Goal: Find specific fact

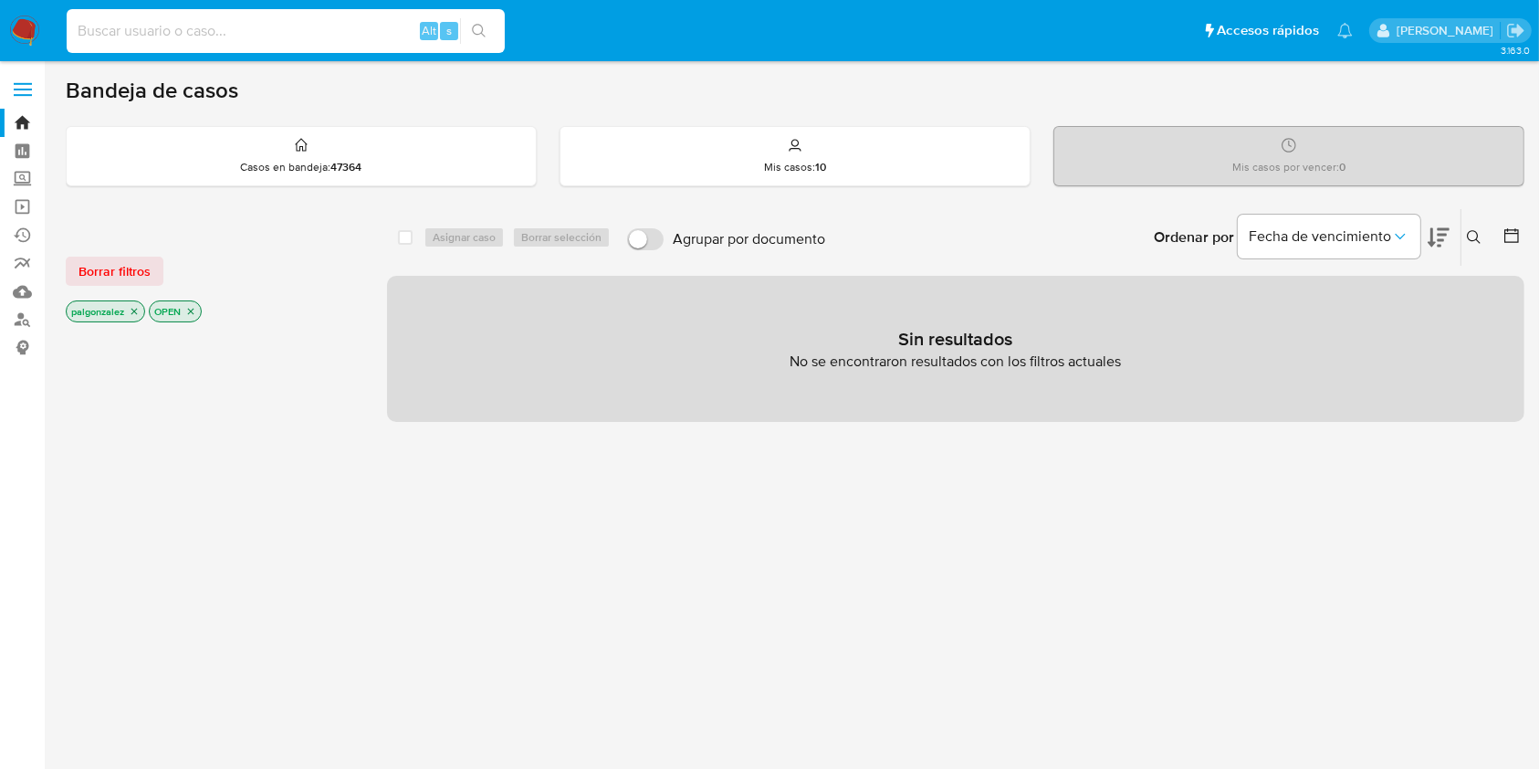
click at [216, 26] on input at bounding box center [286, 31] width 438 height 24
paste input "2719574819"
type input "2719574819"
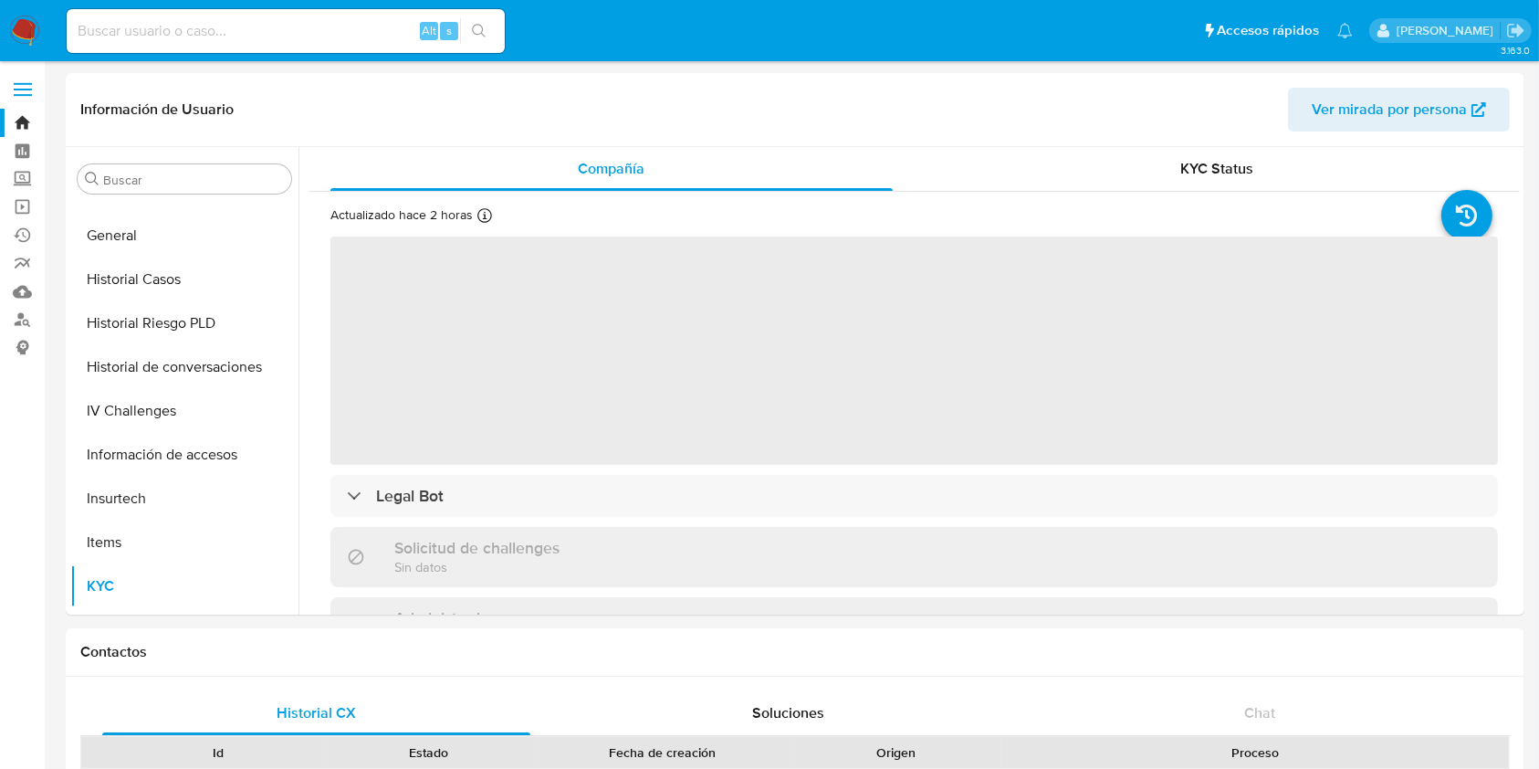
scroll to position [903, 0]
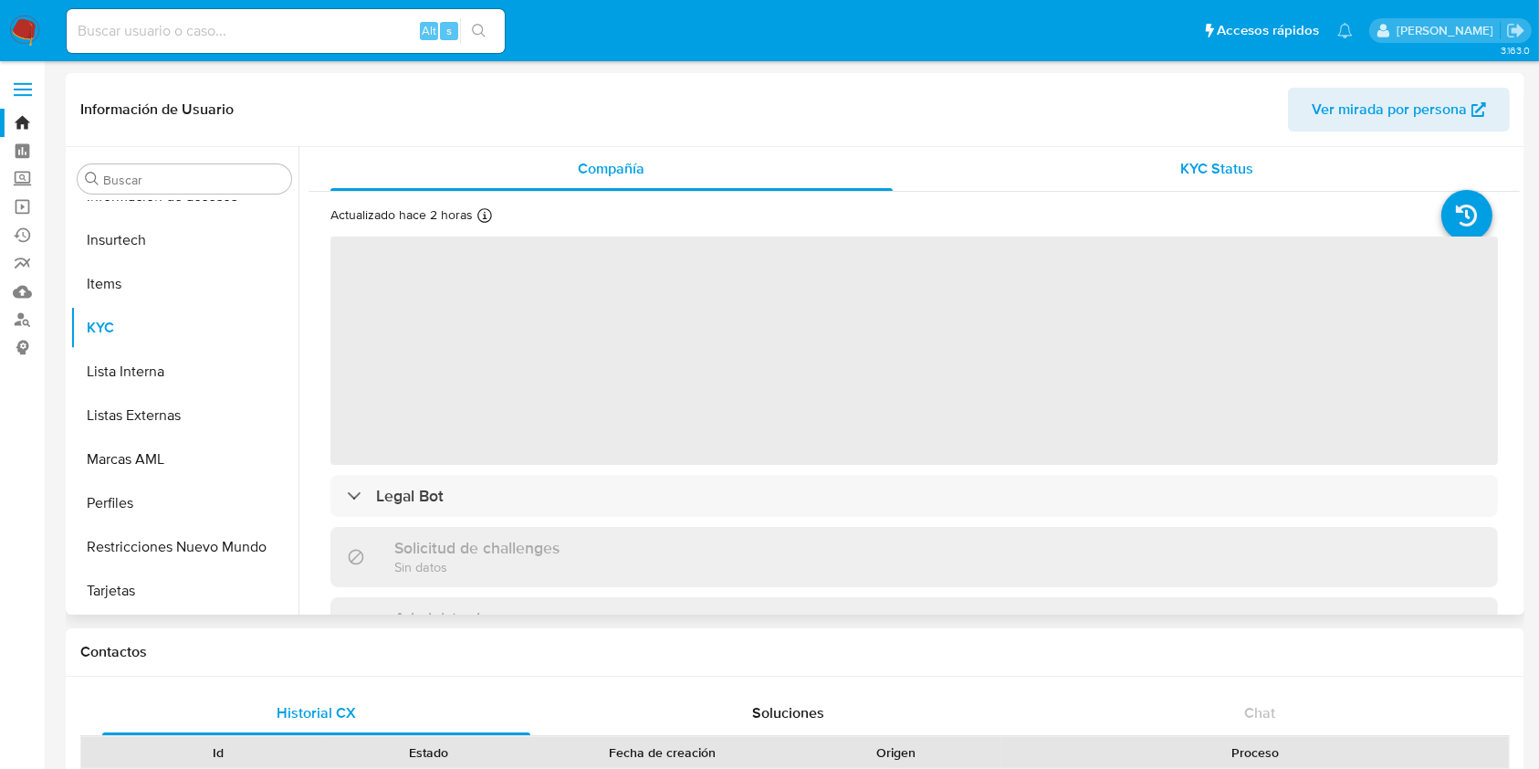
select select "10"
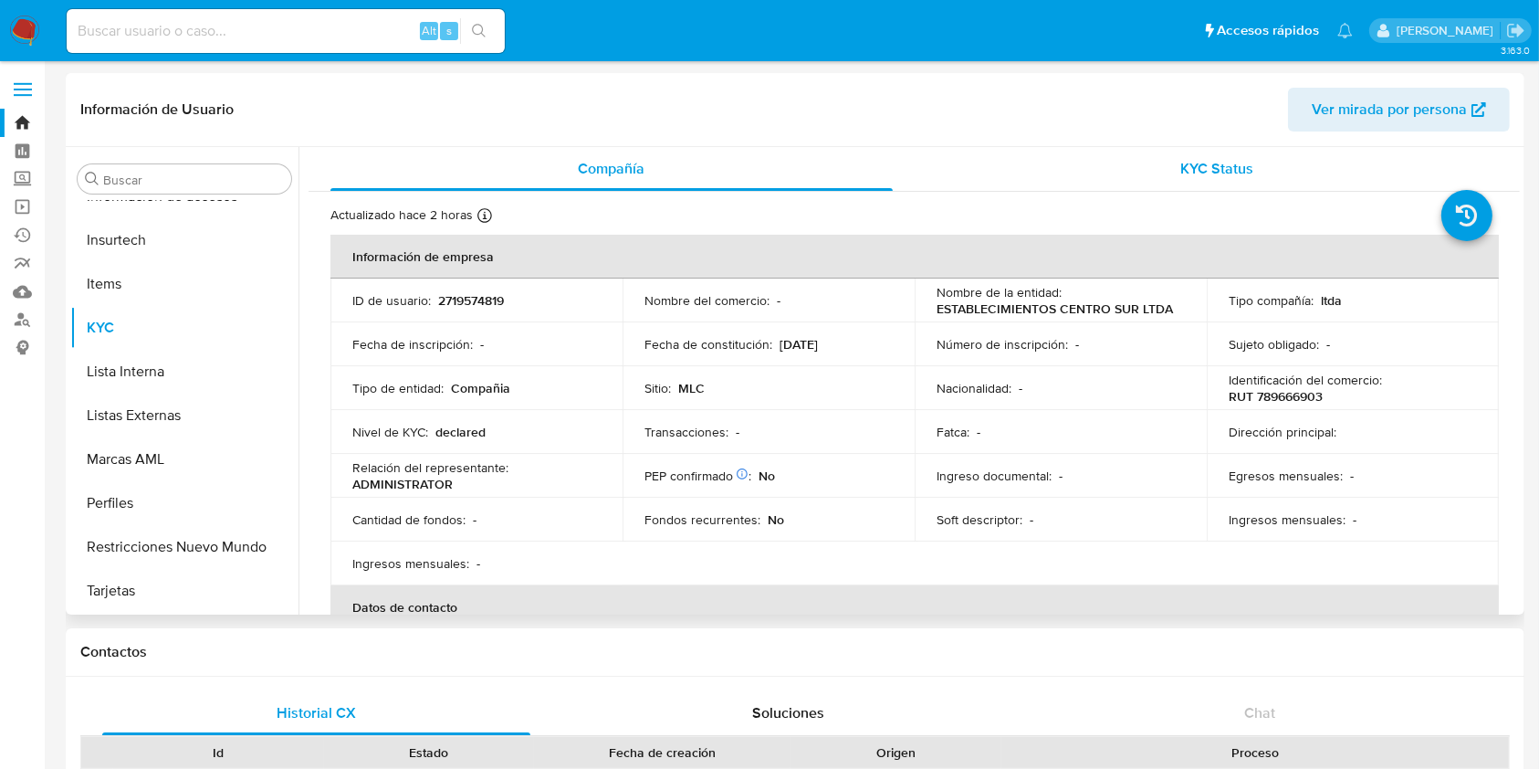
click at [1240, 165] on span "KYC Status" at bounding box center [1216, 168] width 73 height 21
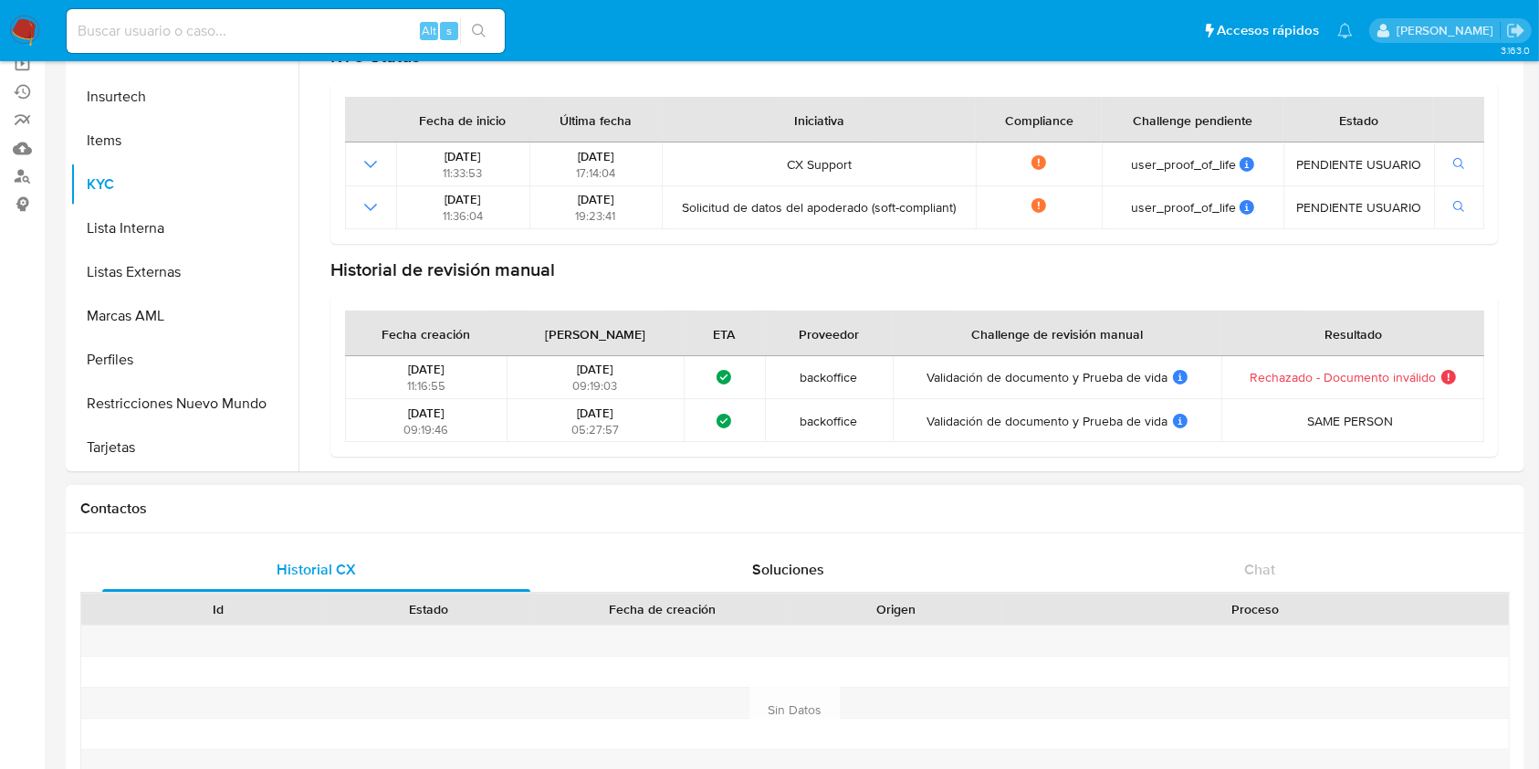
scroll to position [243, 0]
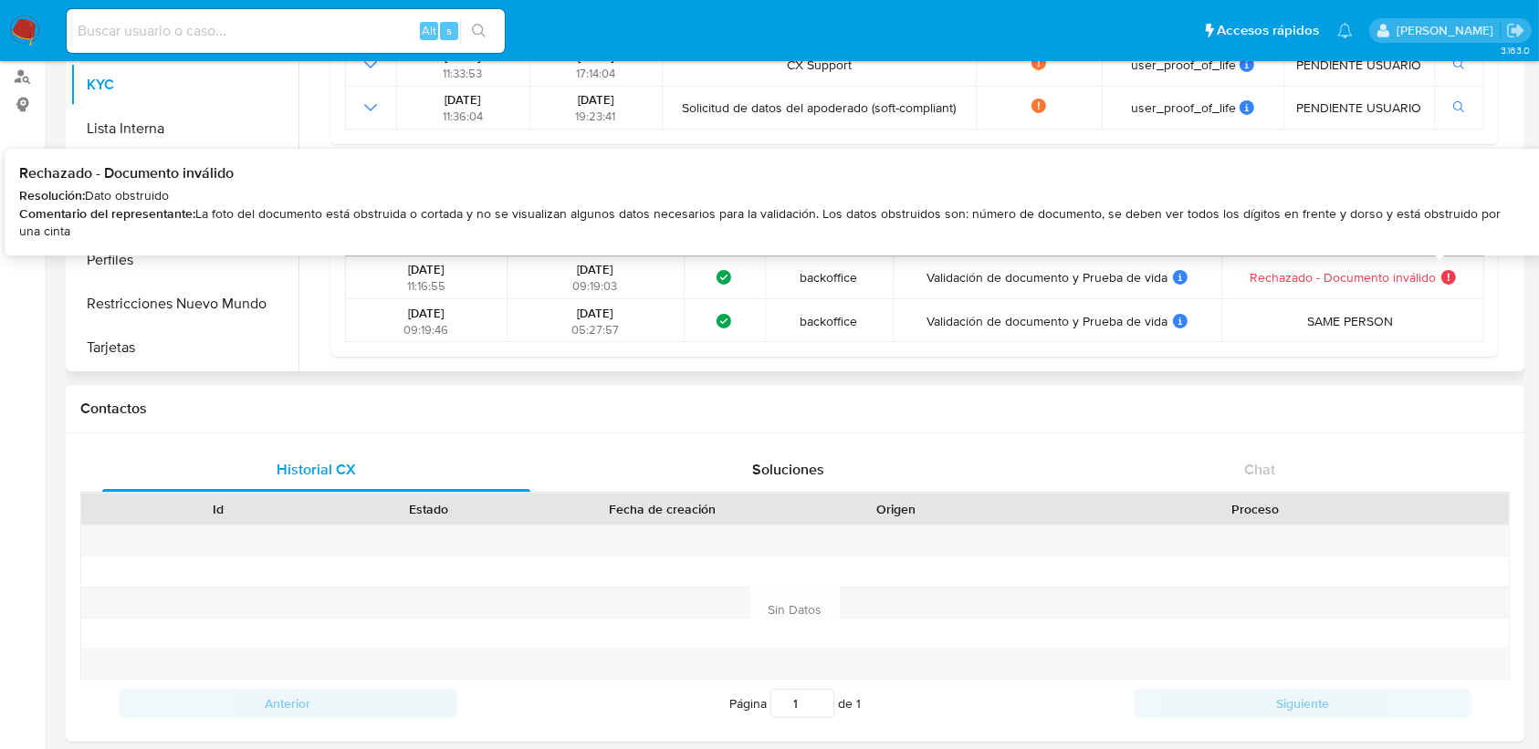
click at [1441, 277] on icon at bounding box center [1448, 277] width 15 height 15
click at [1432, 213] on span "La foto del documento está obstruida o cortada y no se visualizan algunos datos…" at bounding box center [759, 222] width 1481 height 37
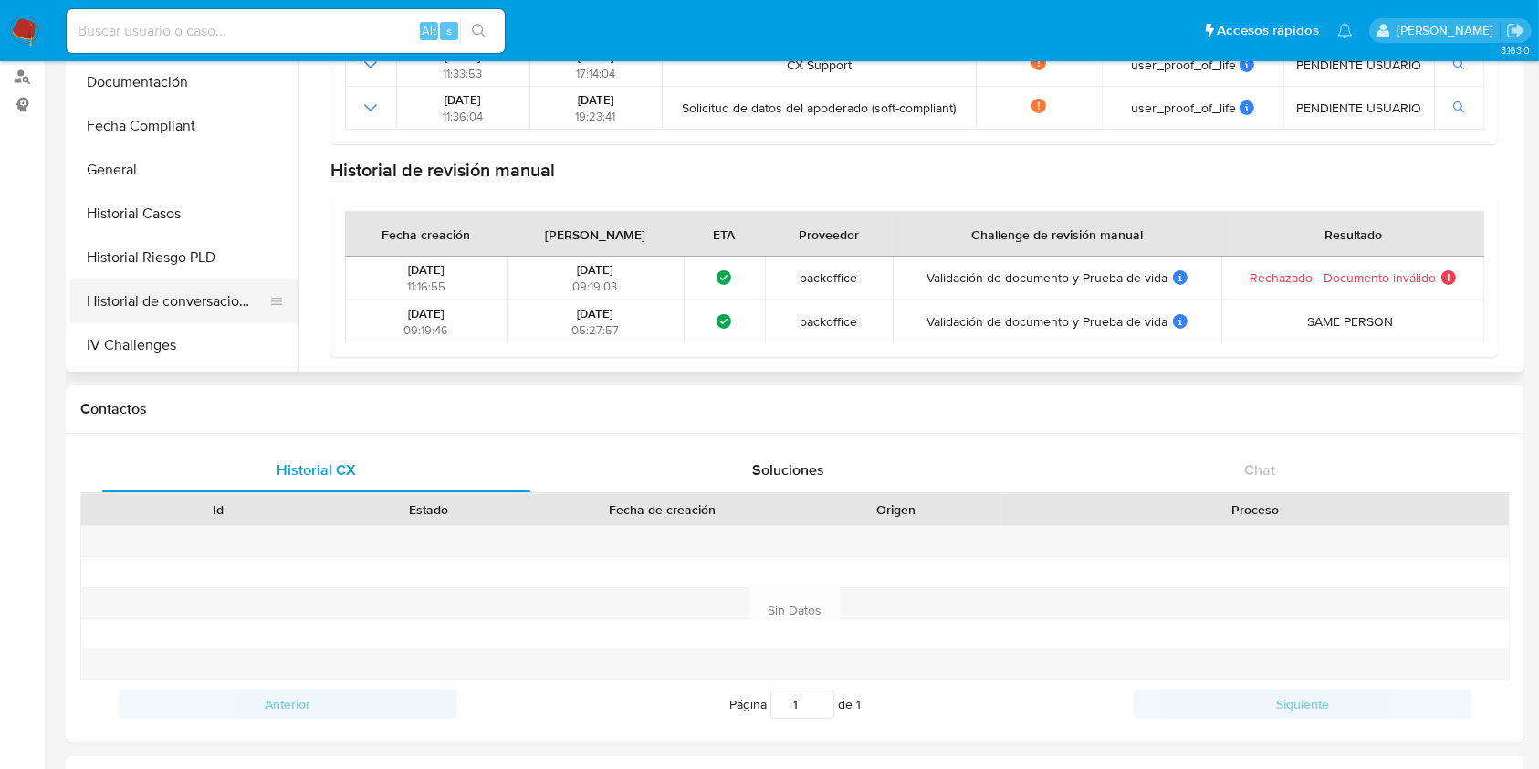
scroll to position [294, 0]
click at [160, 248] on button "Documentación" at bounding box center [177, 256] width 214 height 44
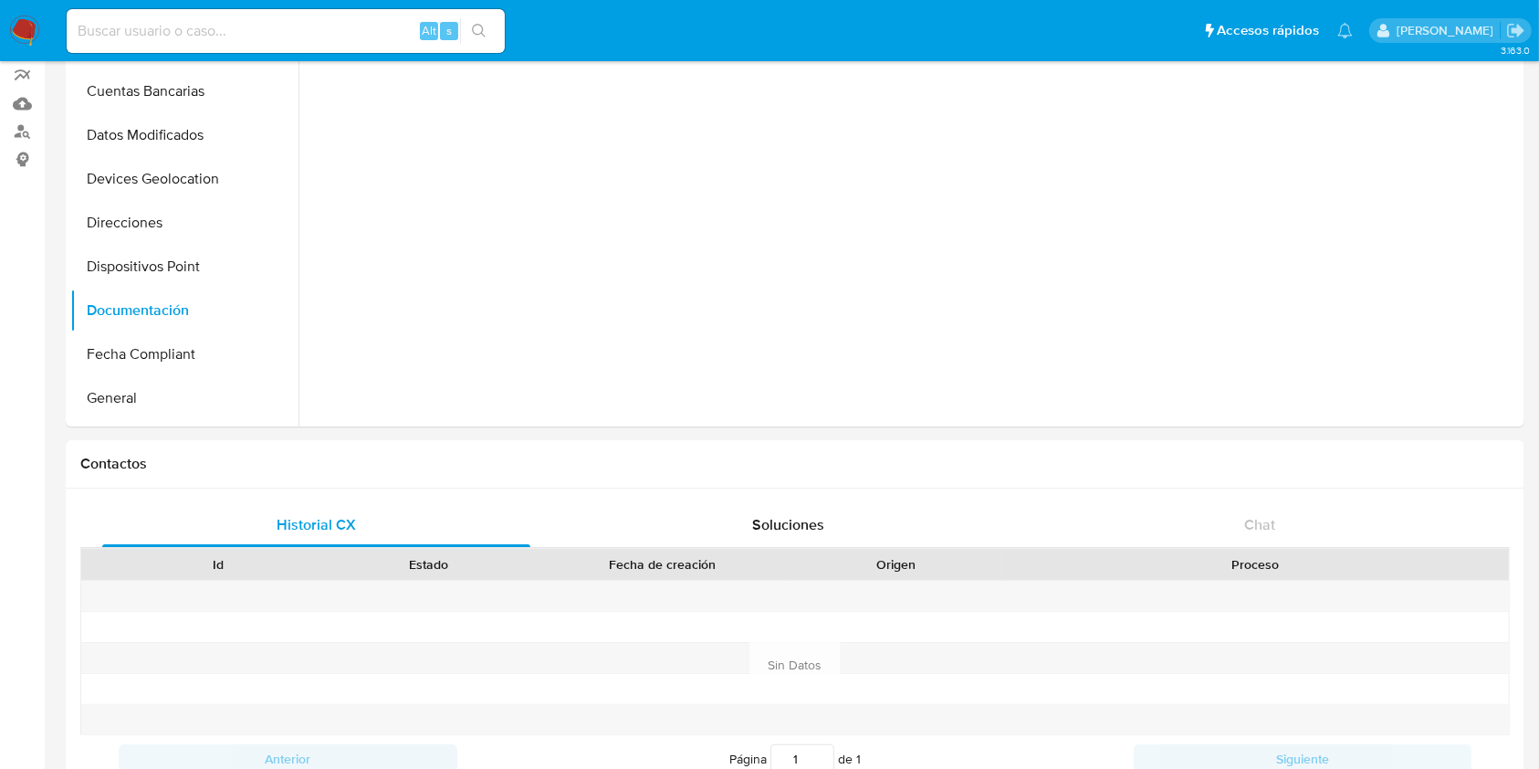
scroll to position [0, 0]
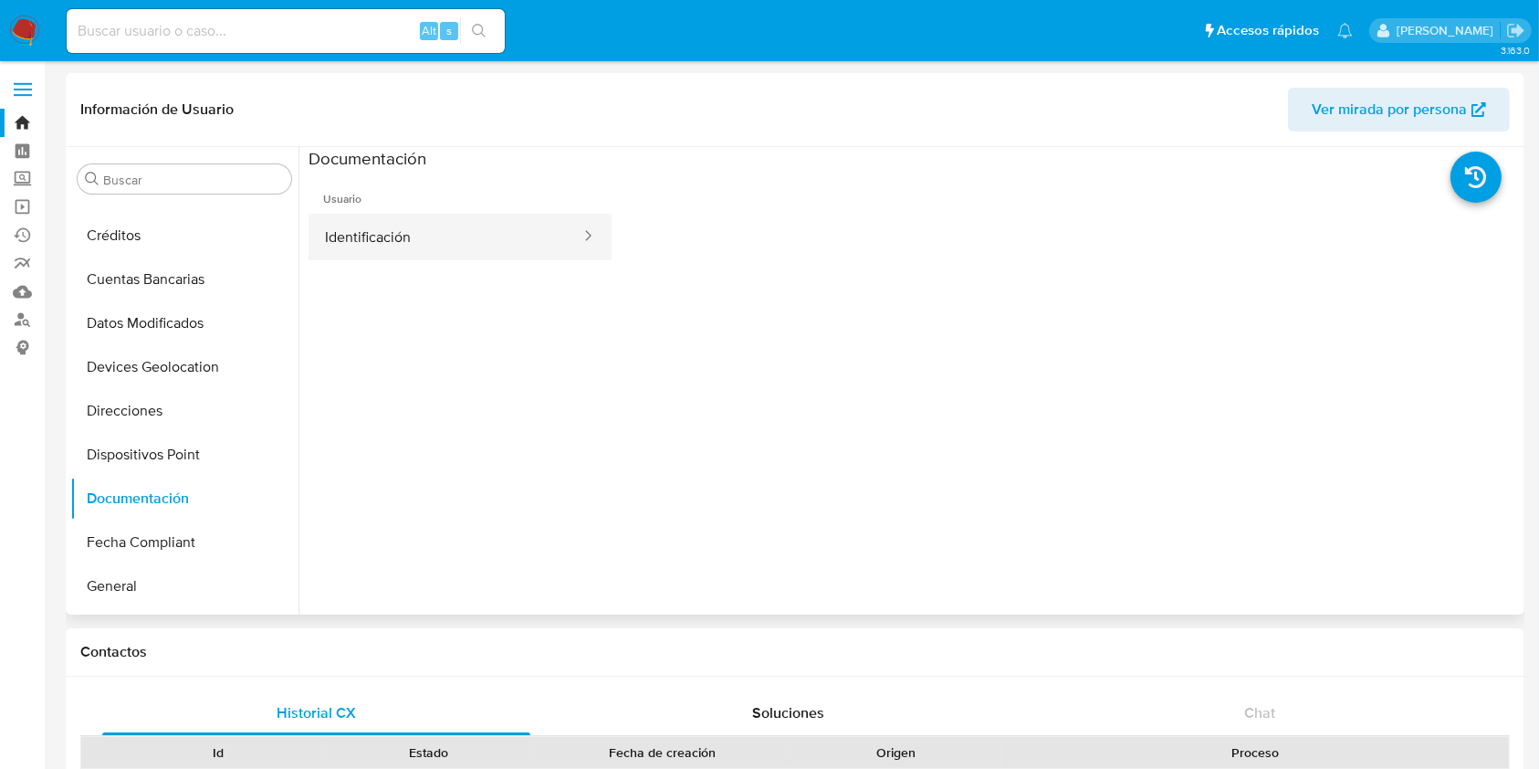
click at [418, 223] on button "Identificación" at bounding box center [446, 237] width 274 height 47
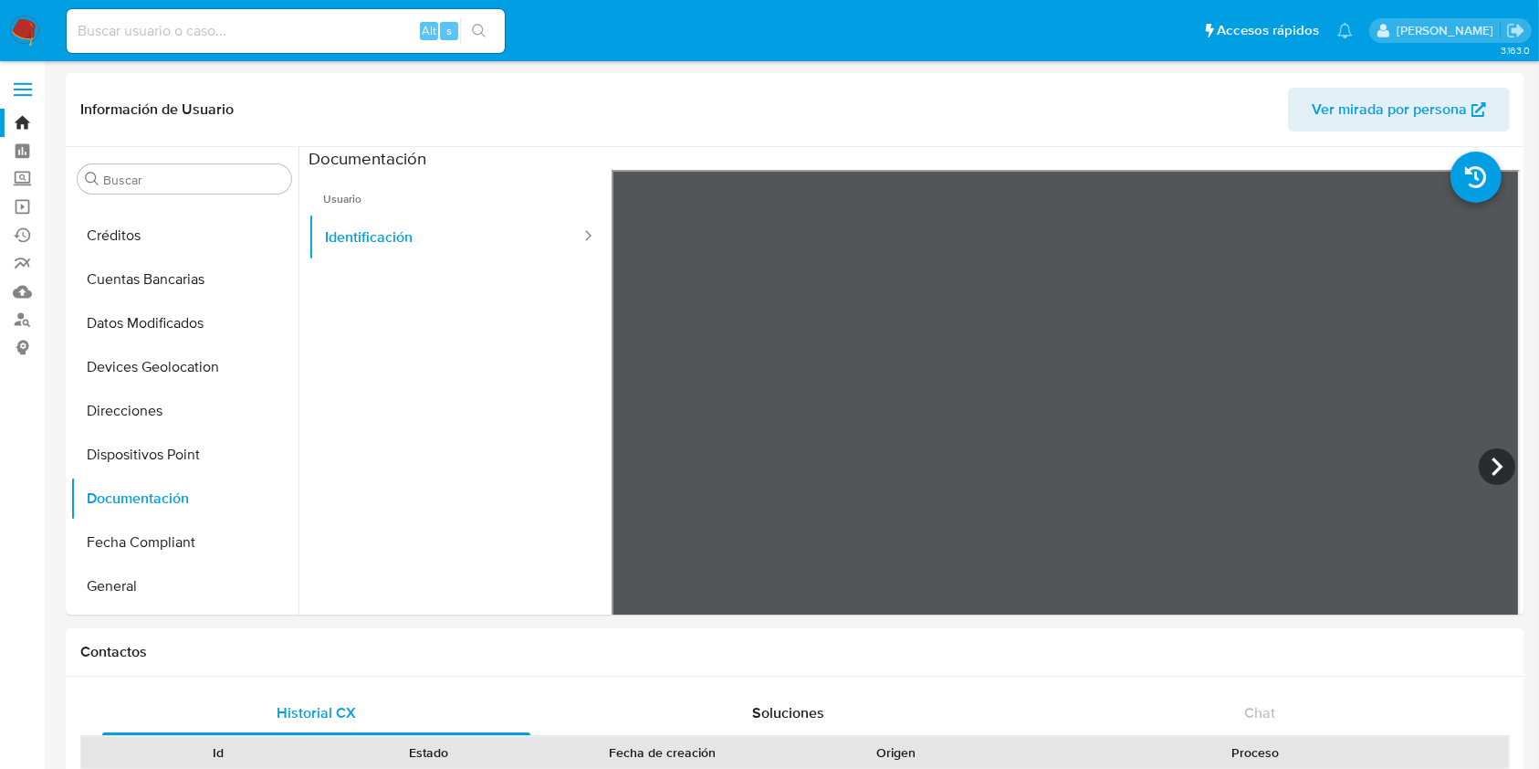
click at [326, 16] on div "Alt s" at bounding box center [286, 31] width 438 height 44
paste input "2560874094"
type input "2560874094"
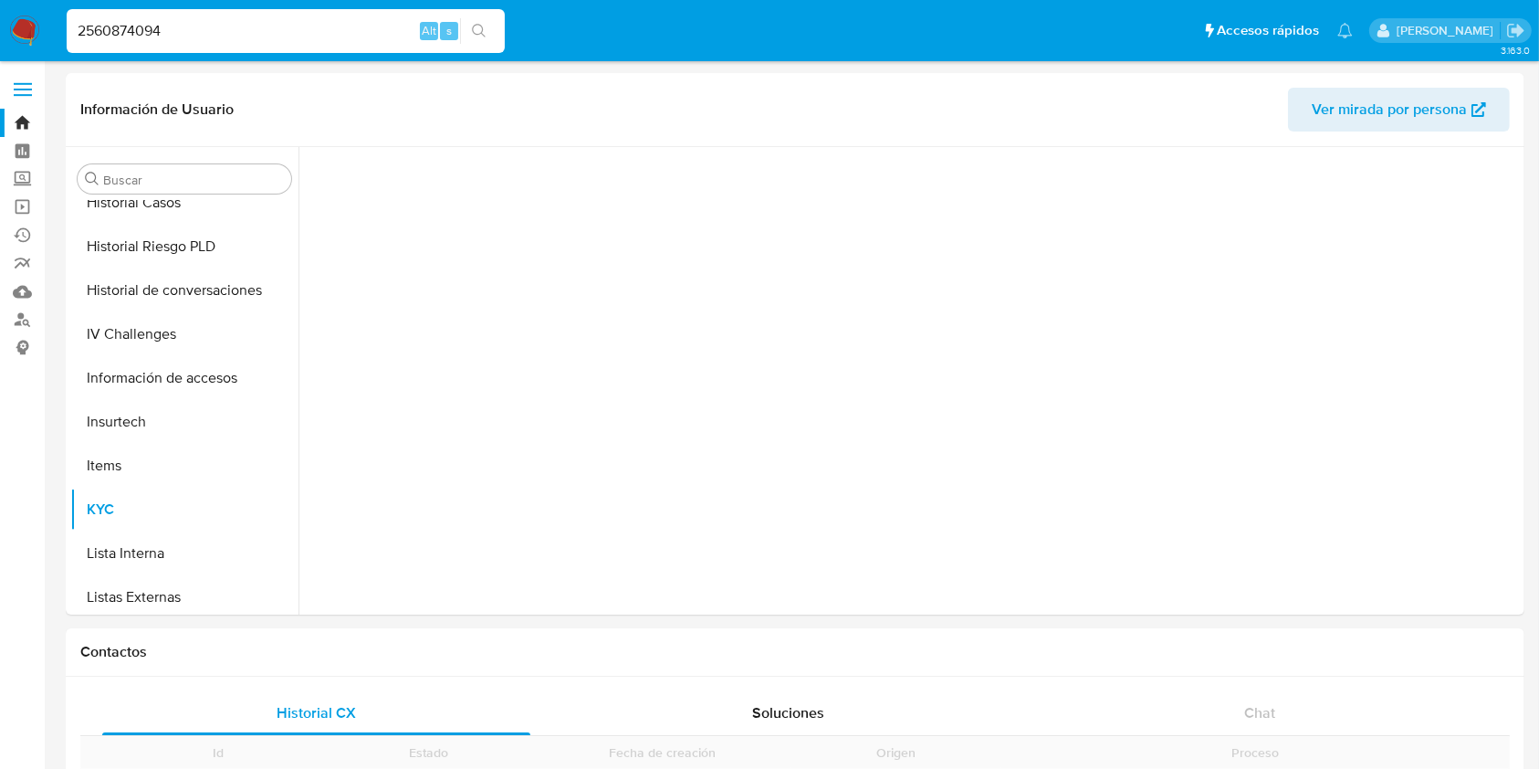
scroll to position [903, 0]
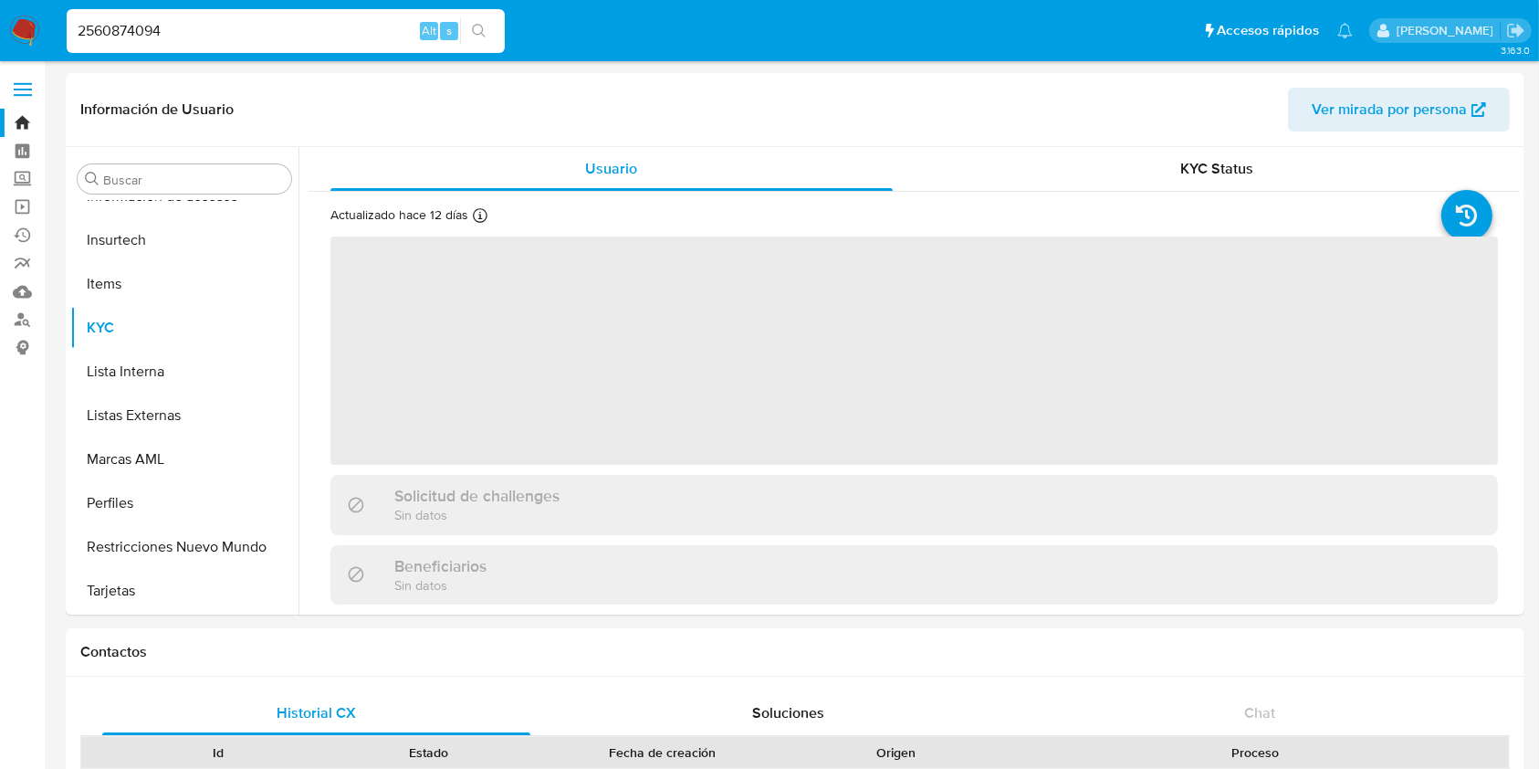
select select "10"
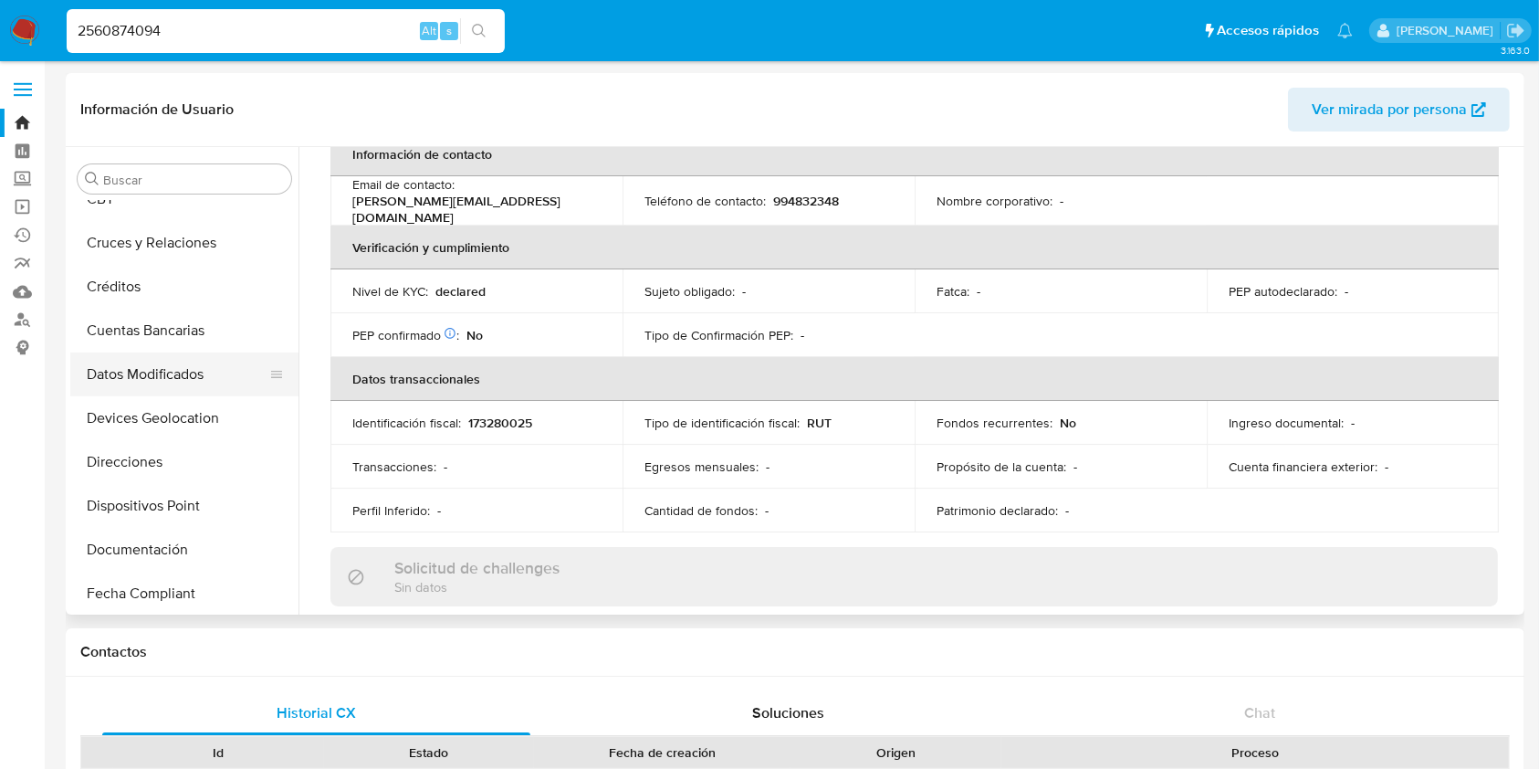
scroll to position [365, 0]
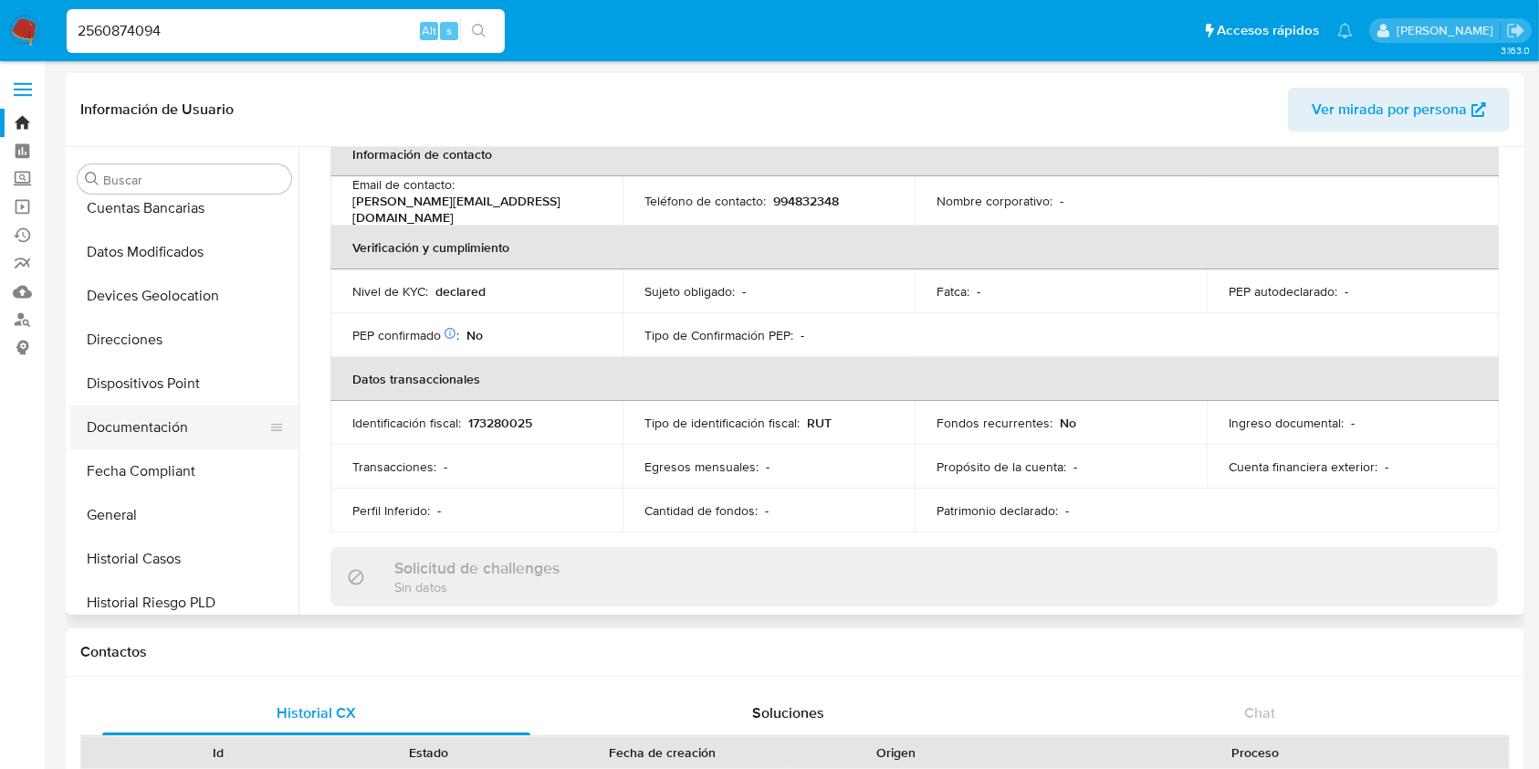
click at [158, 421] on button "Documentación" at bounding box center [177, 427] width 214 height 44
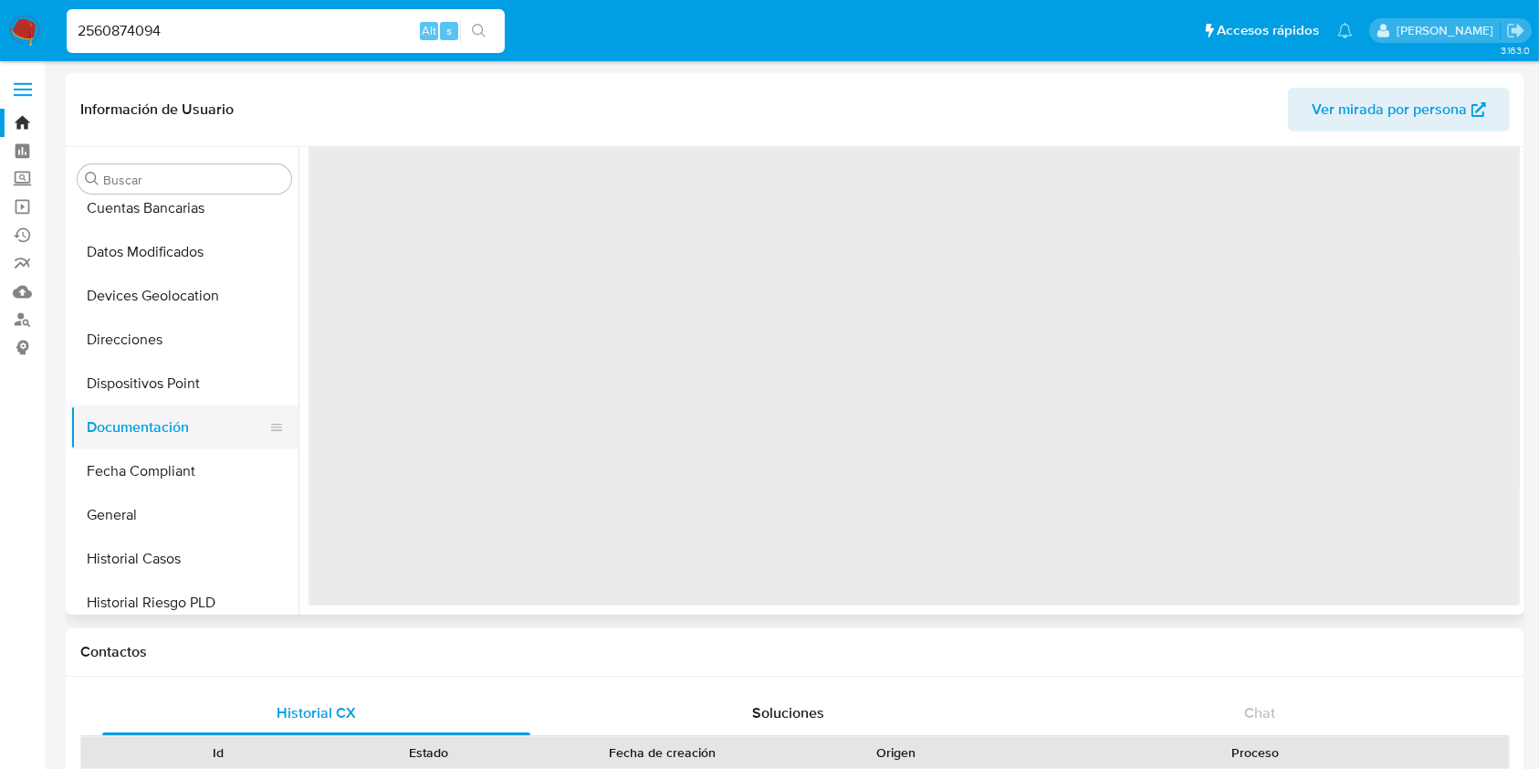
scroll to position [0, 0]
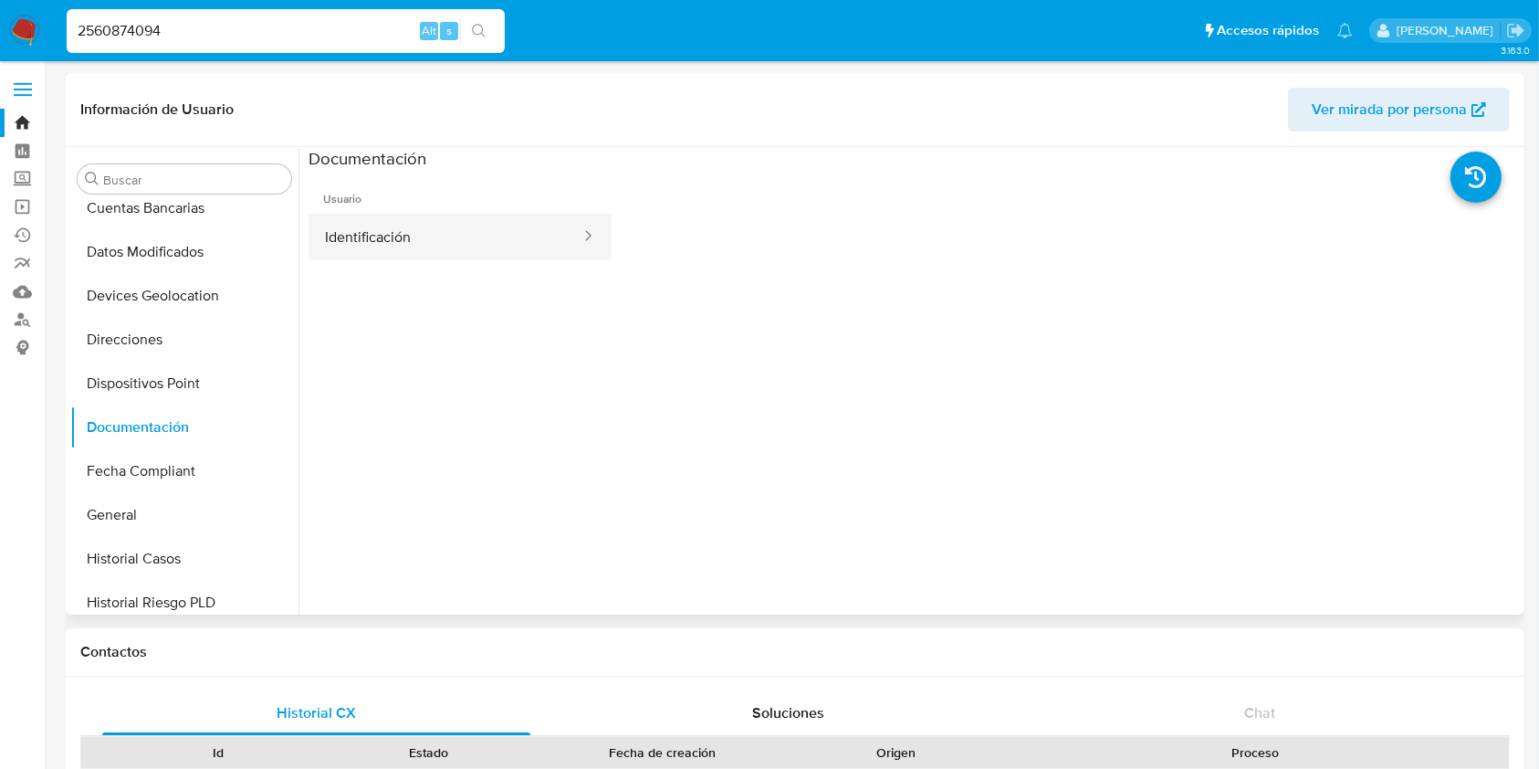
click at [434, 245] on button "Identificación" at bounding box center [446, 237] width 274 height 47
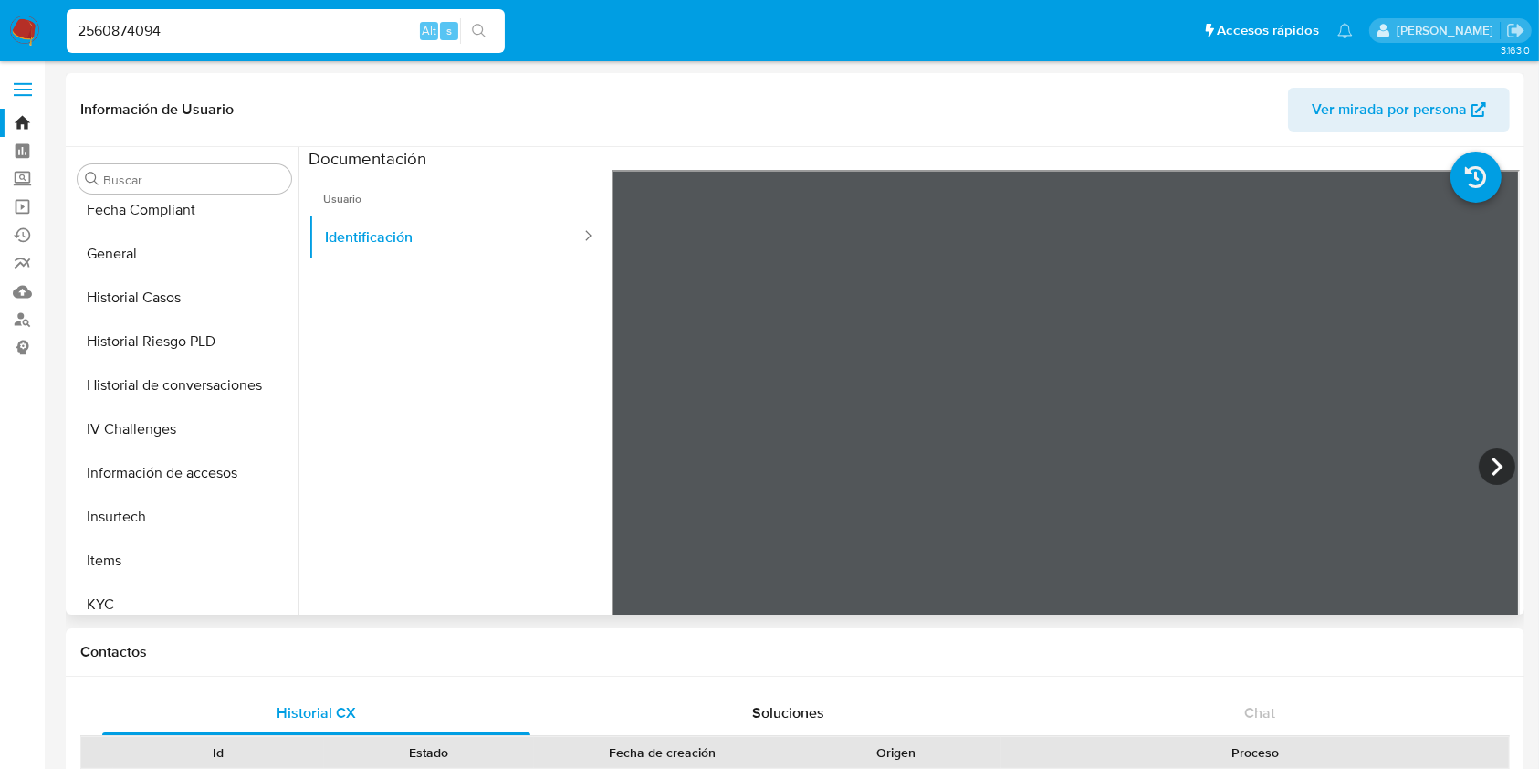
scroll to position [730, 0]
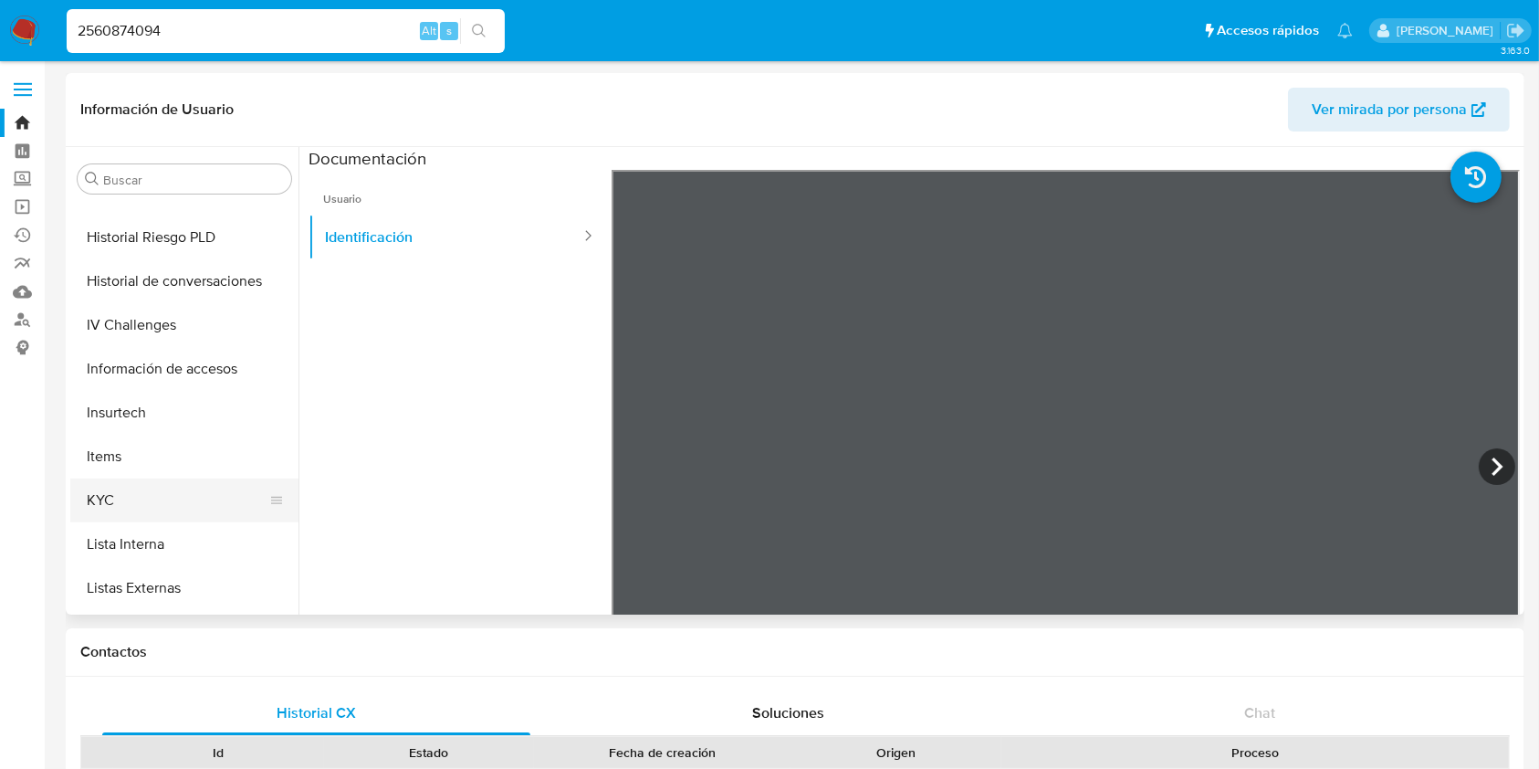
click at [136, 503] on button "KYC" at bounding box center [177, 500] width 214 height 44
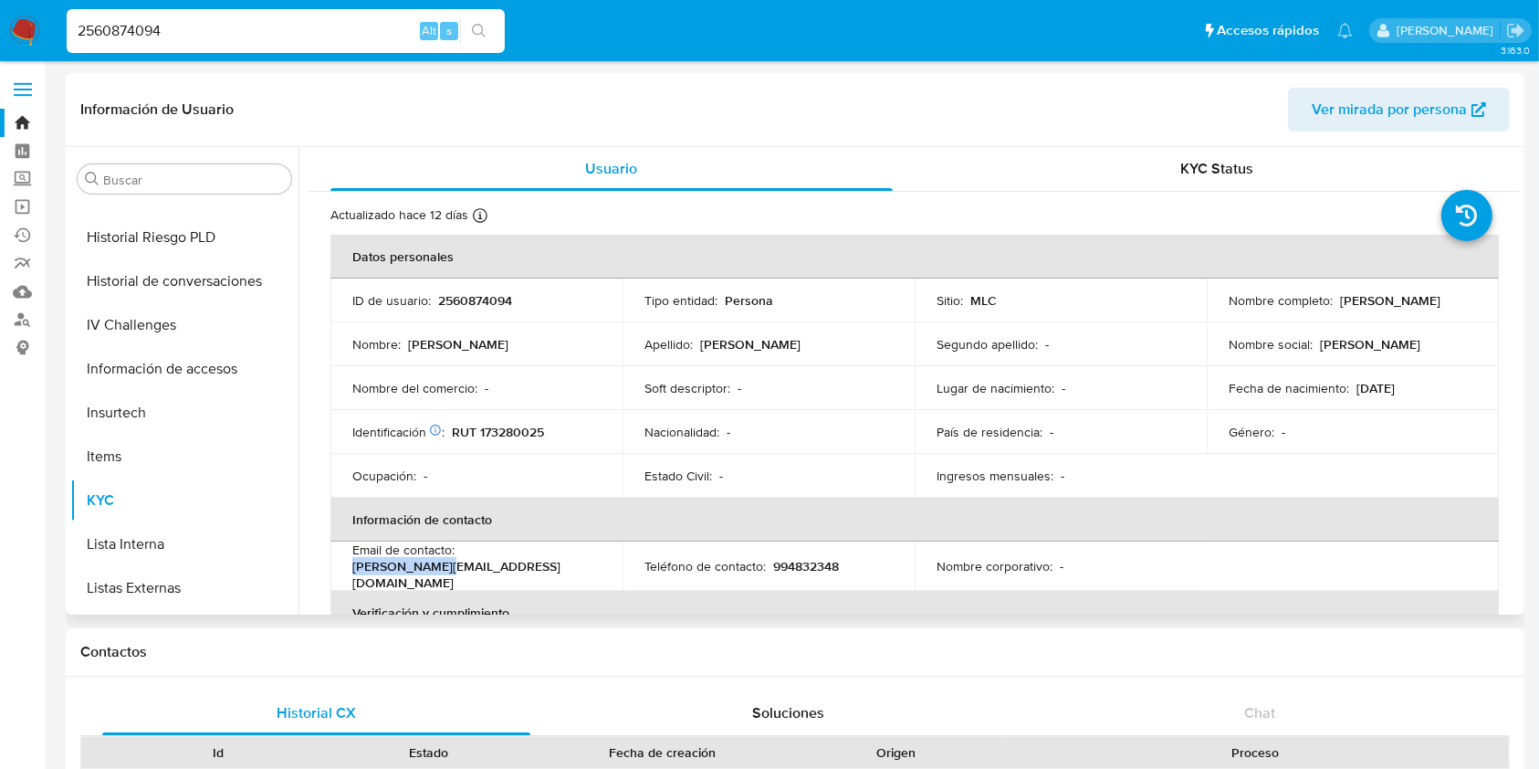
drag, startPoint x: 568, startPoint y: 563, endPoint x: 461, endPoint y: 564, distance: 106.8
click at [462, 564] on div "Email de contacto : [PERSON_NAME][EMAIL_ADDRESS][DOMAIN_NAME]" at bounding box center [476, 565] width 248 height 49
copy p "[PERSON_NAME][EMAIL_ADDRESS][DOMAIN_NAME]"
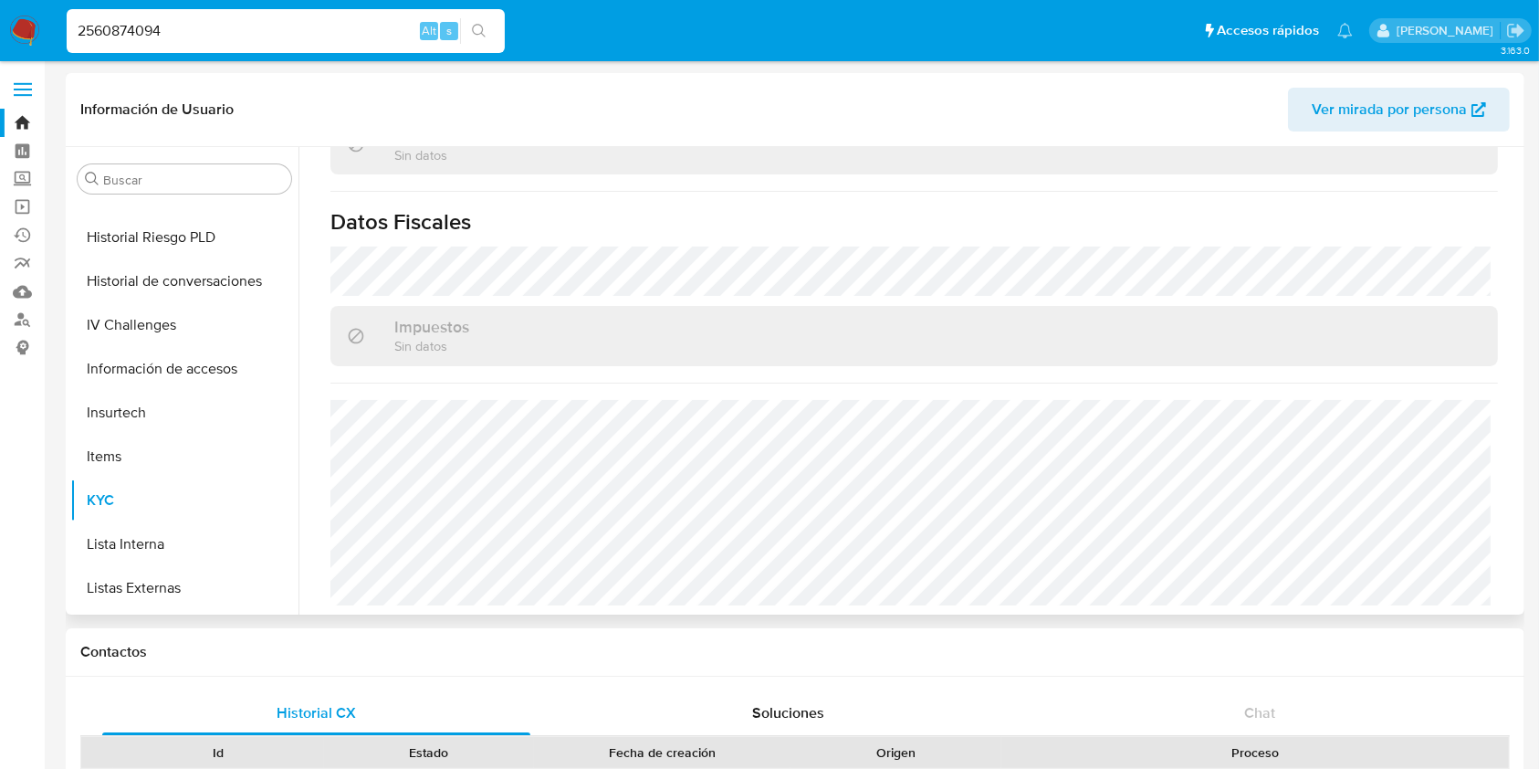
scroll to position [121, 0]
